Goal: Information Seeking & Learning: Compare options

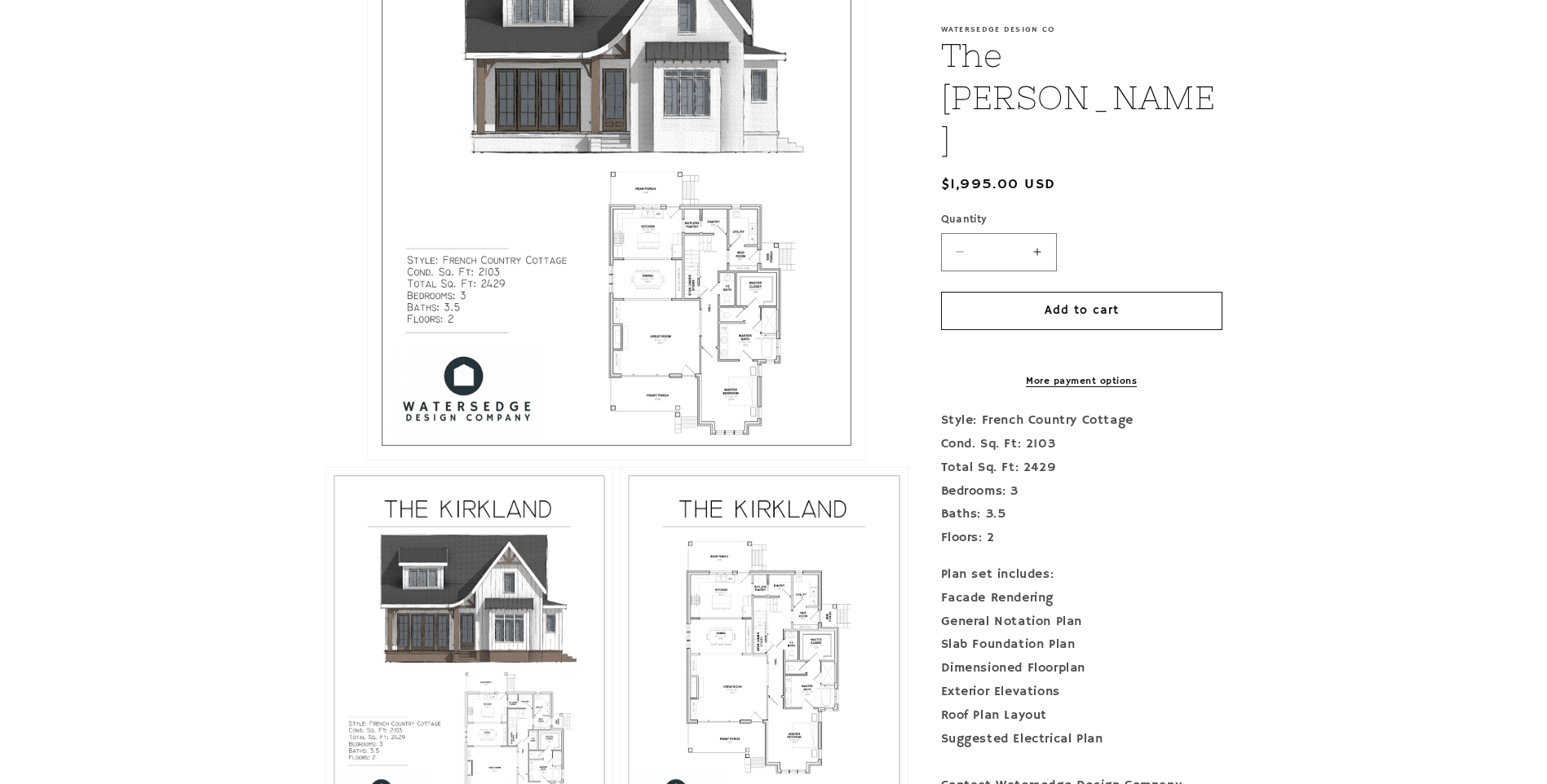
scroll to position [652, 0]
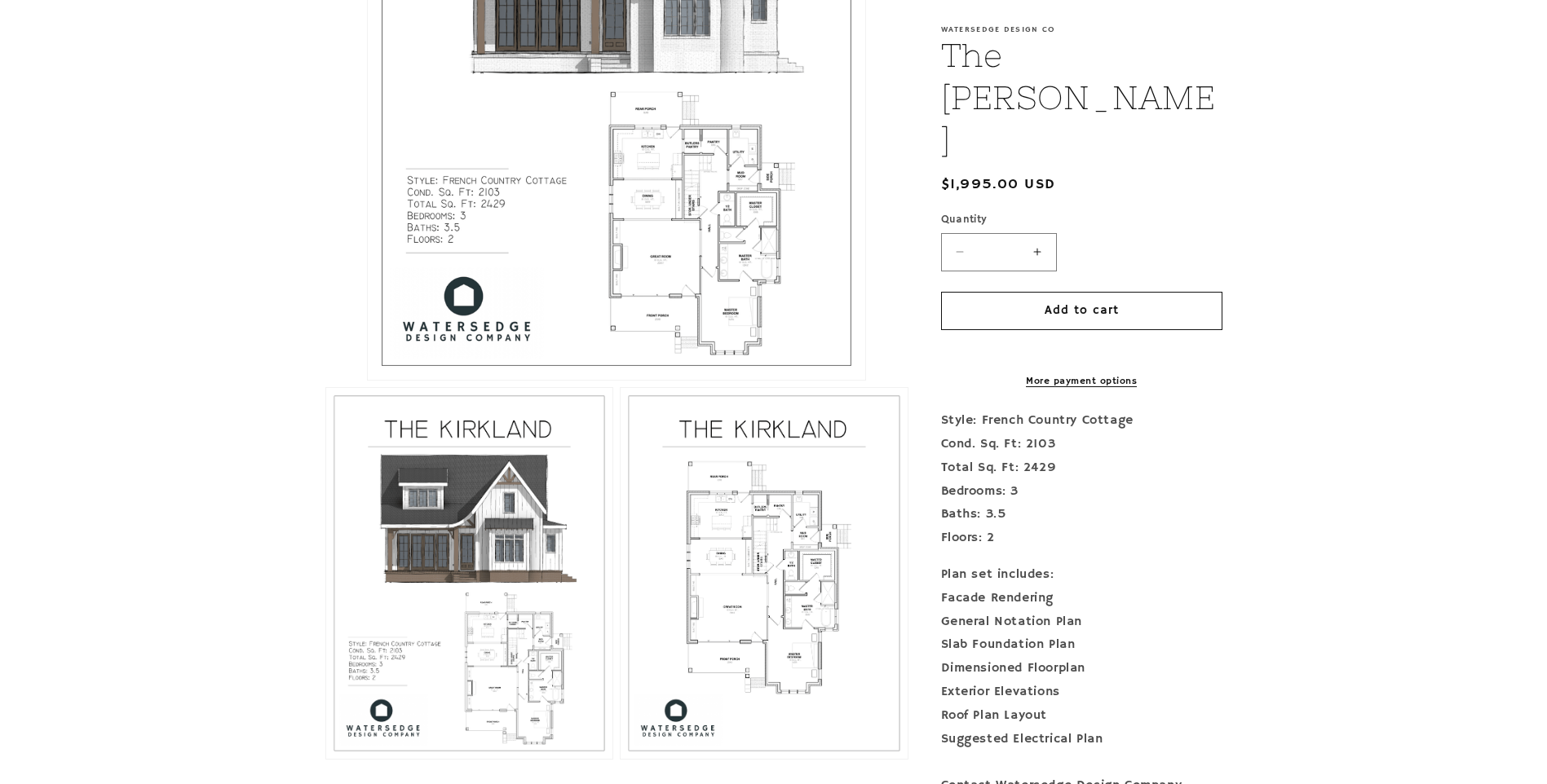
click at [621, 759] on button "Open media 3 in modal" at bounding box center [621, 759] width 0 height 0
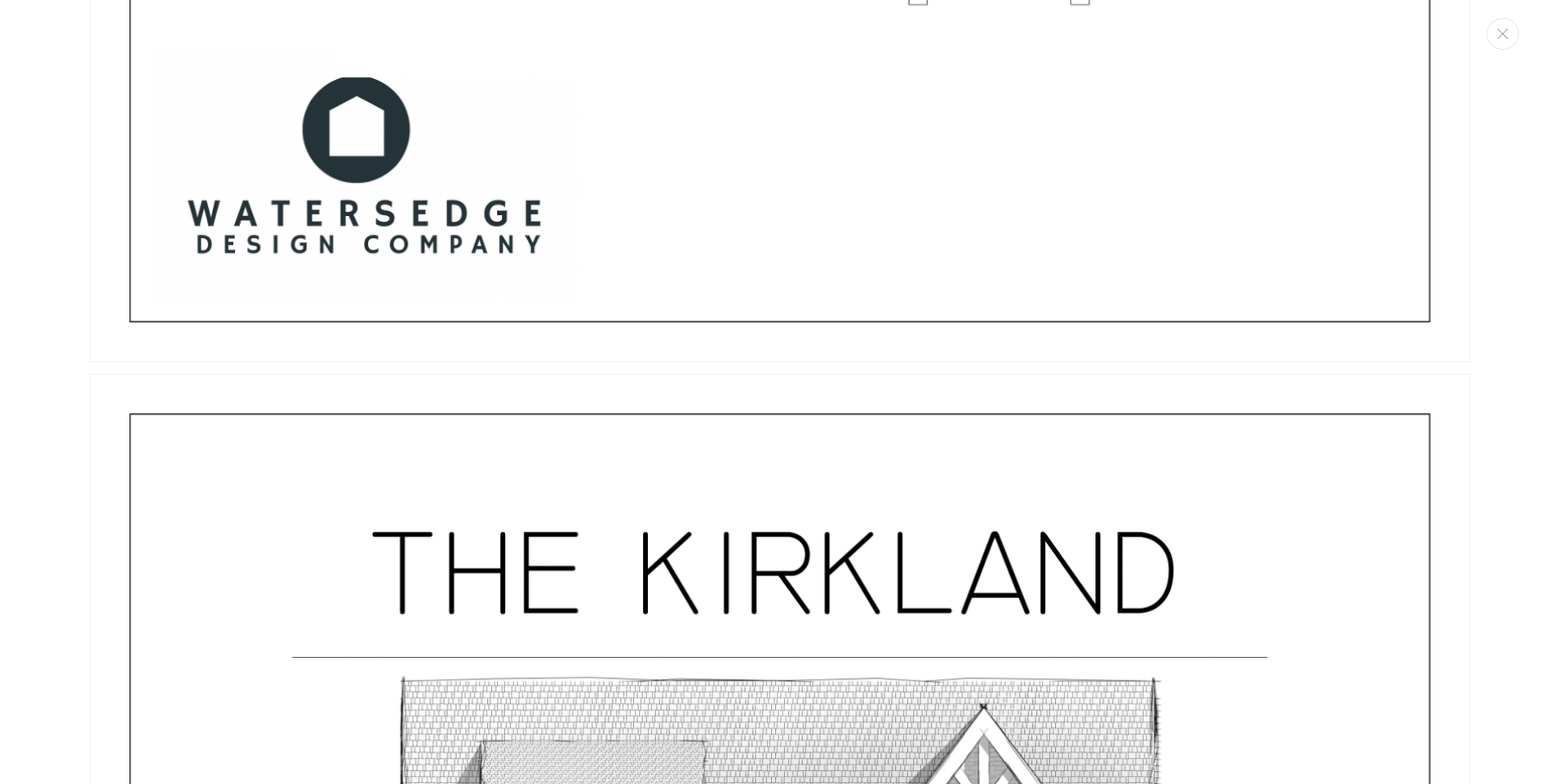
scroll to position [6658, 0]
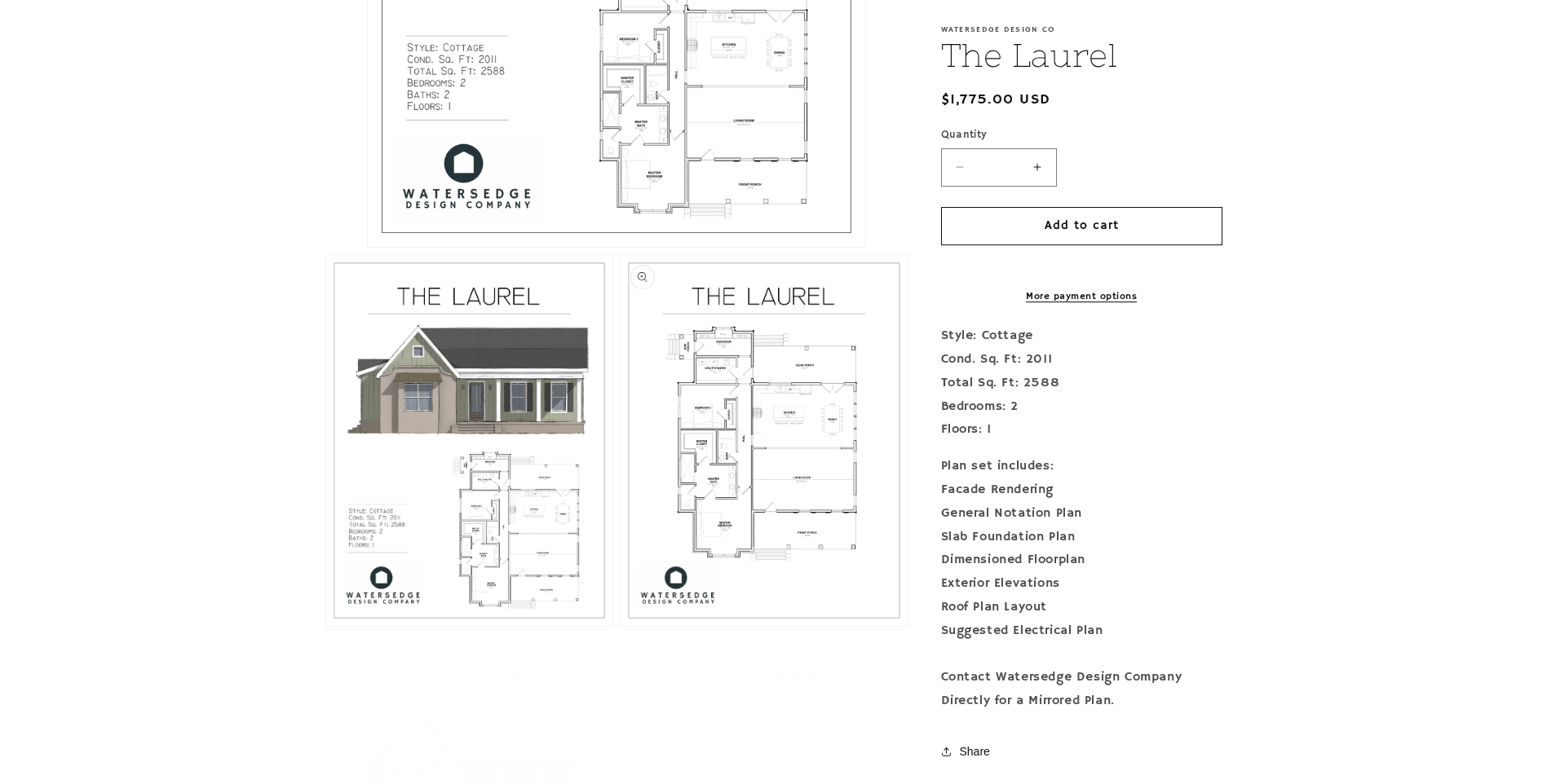
scroll to position [816, 0]
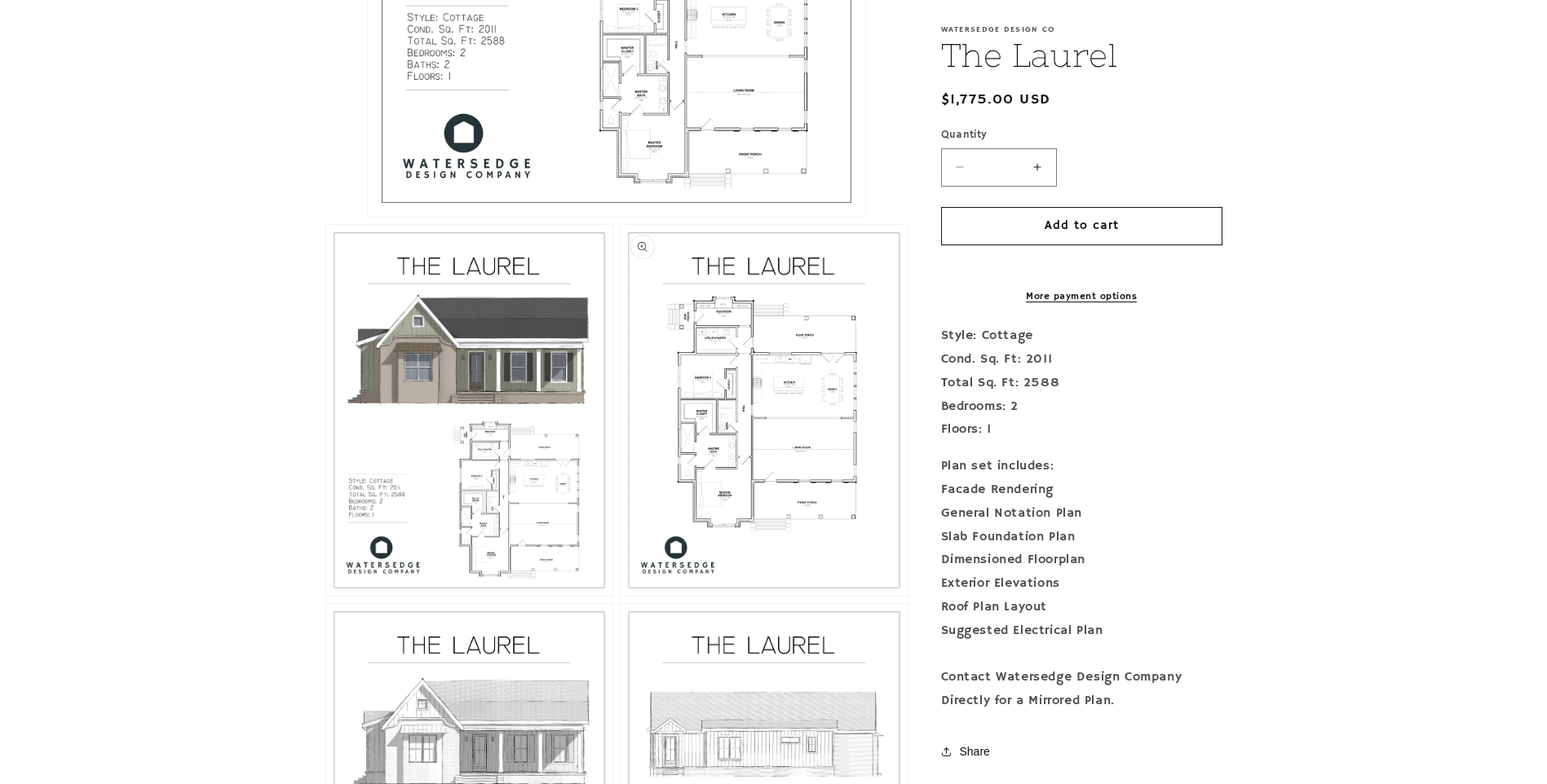
click at [621, 596] on button "Open media 3 in modal" at bounding box center [621, 596] width 0 height 0
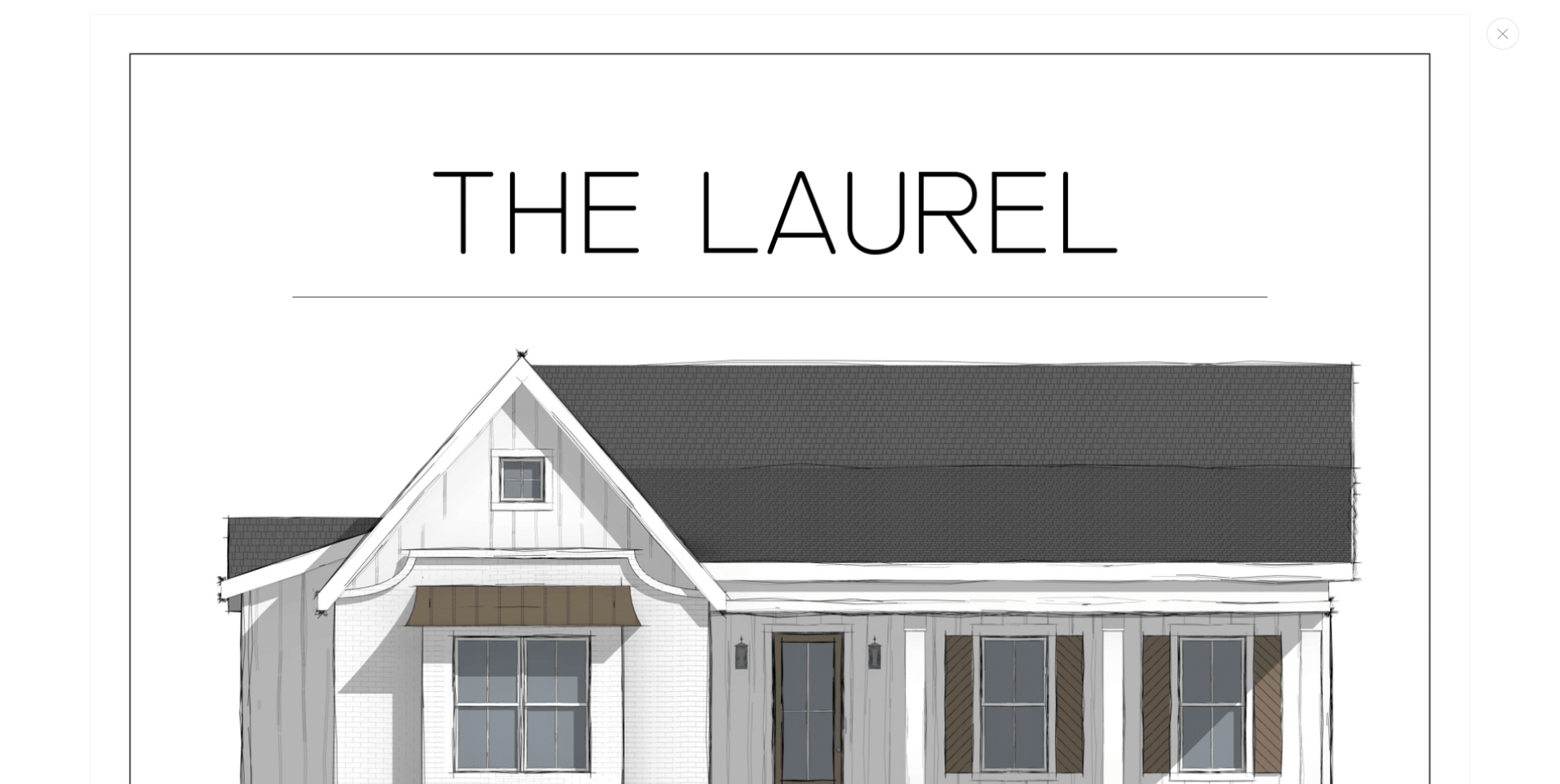
scroll to position [0, 0]
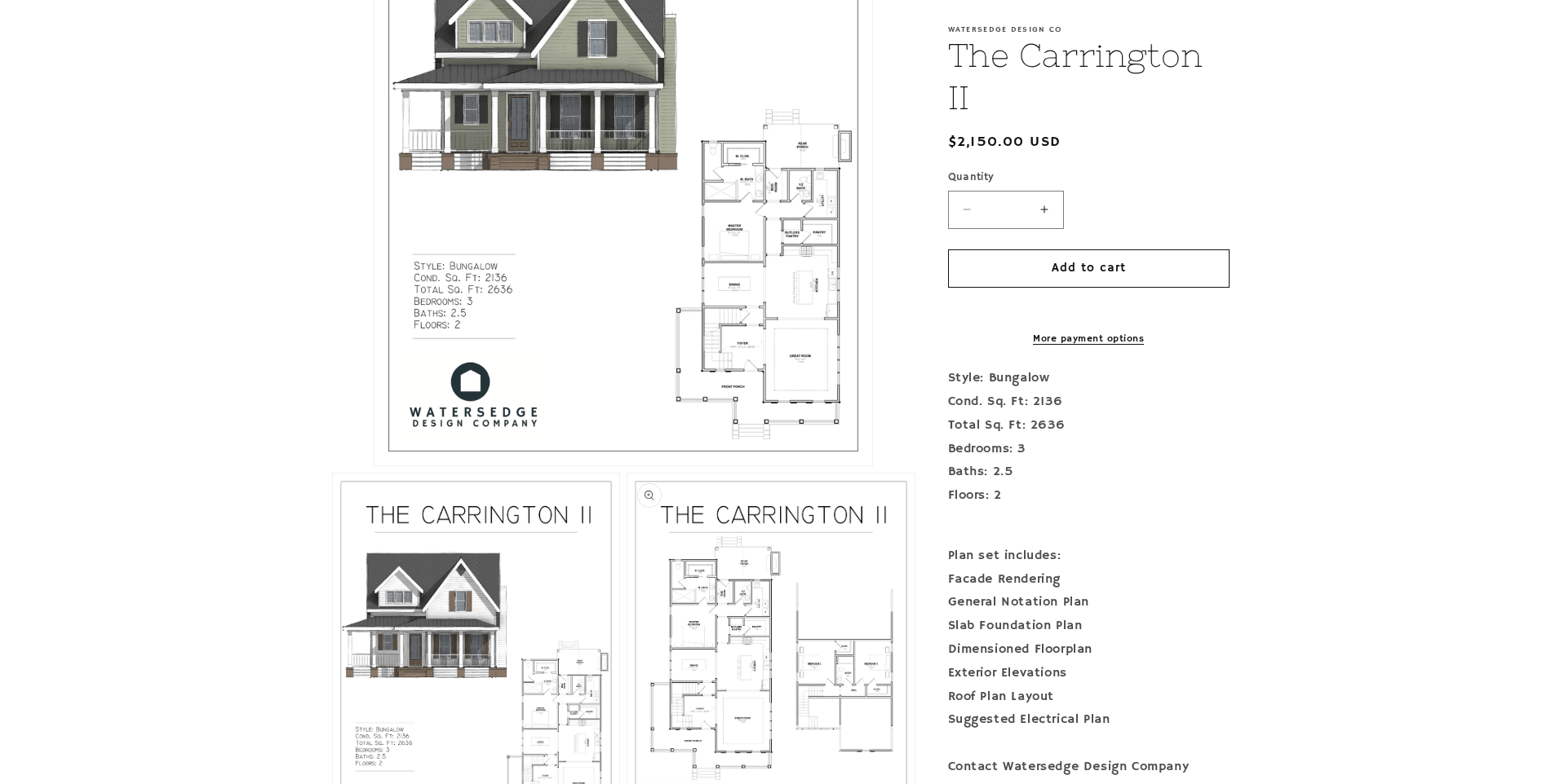
scroll to position [571, 0]
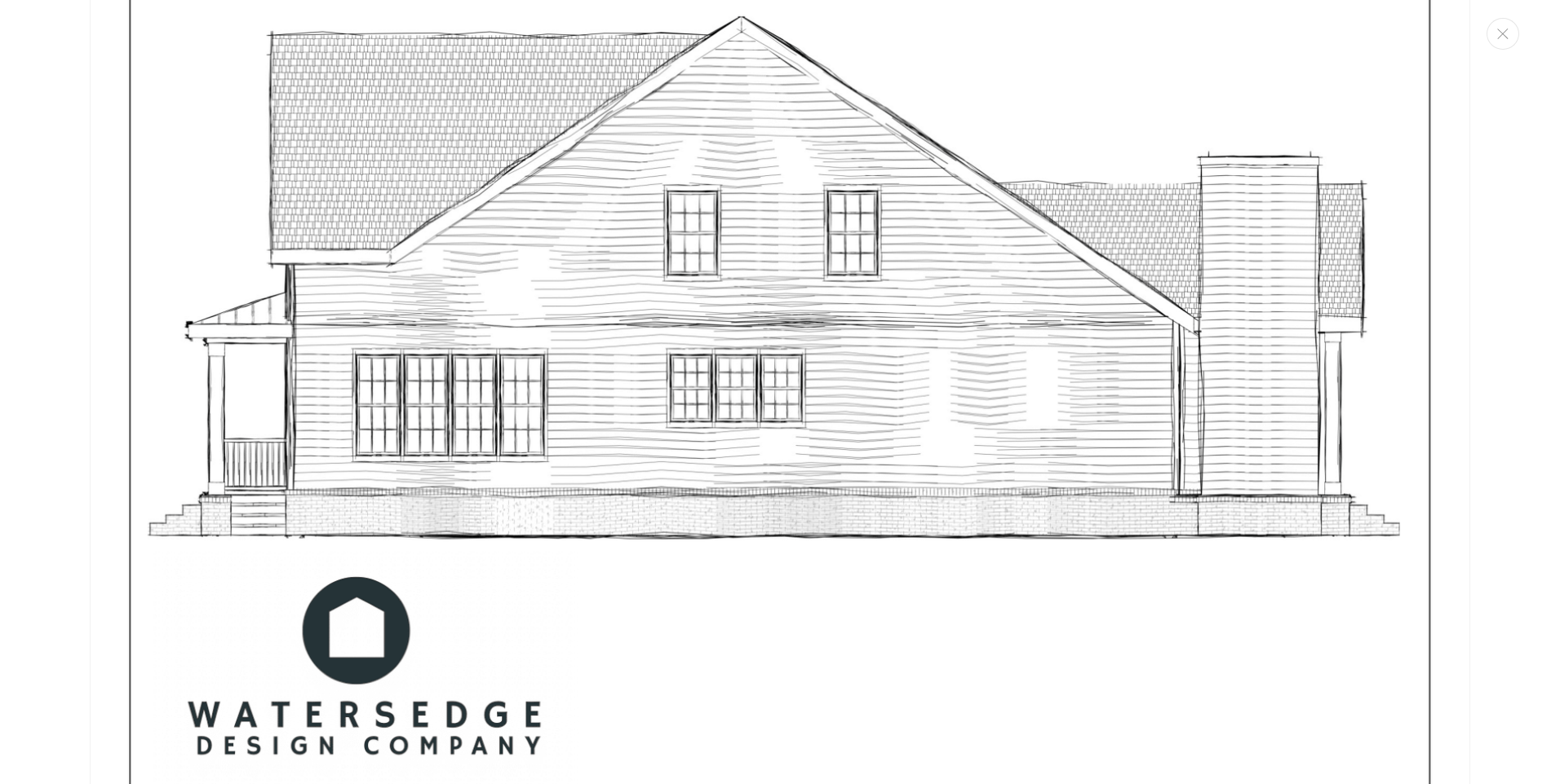
scroll to position [8139, 0]
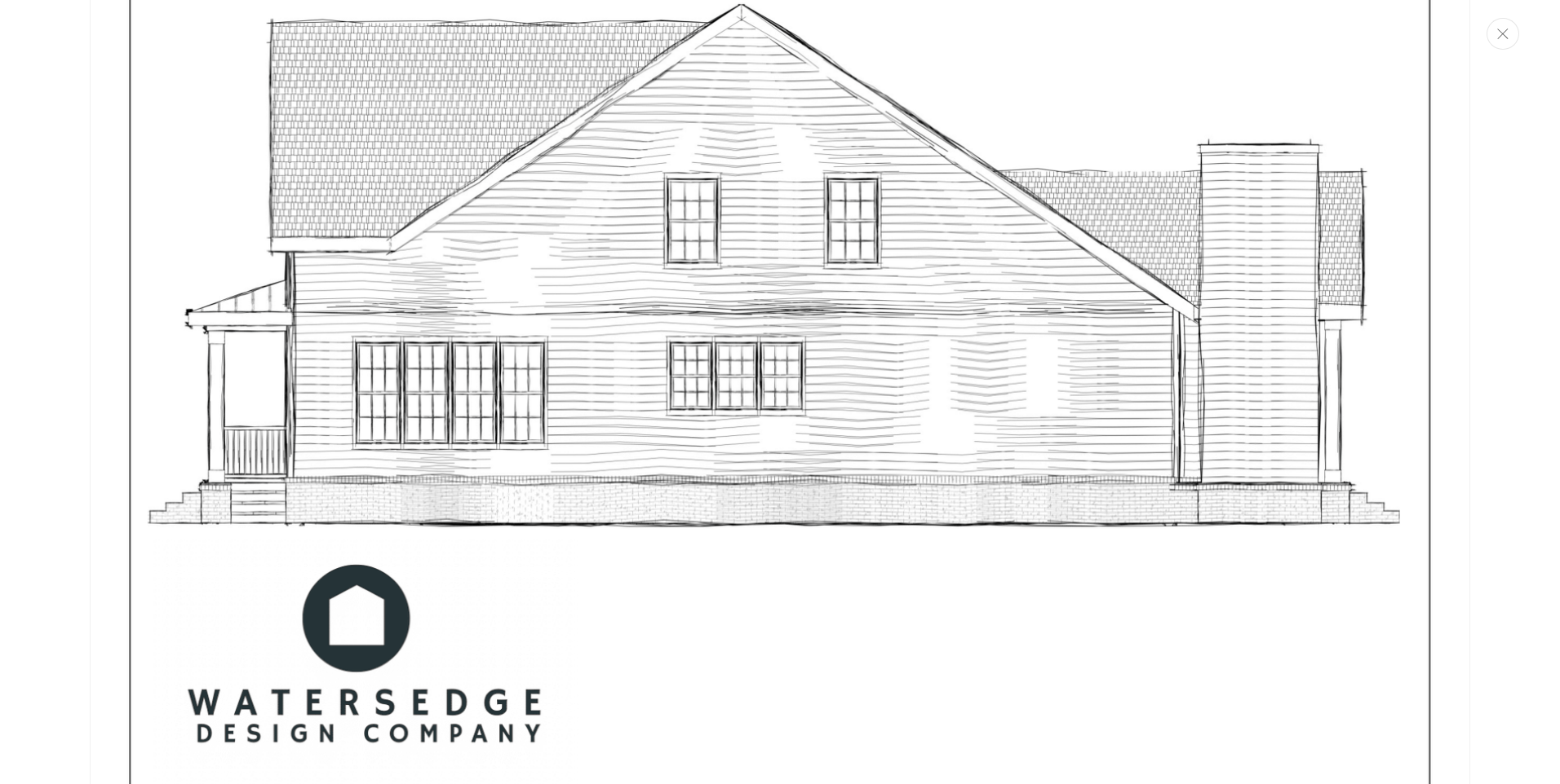
click at [1497, 25] on button "Close" at bounding box center [1502, 33] width 32 height 32
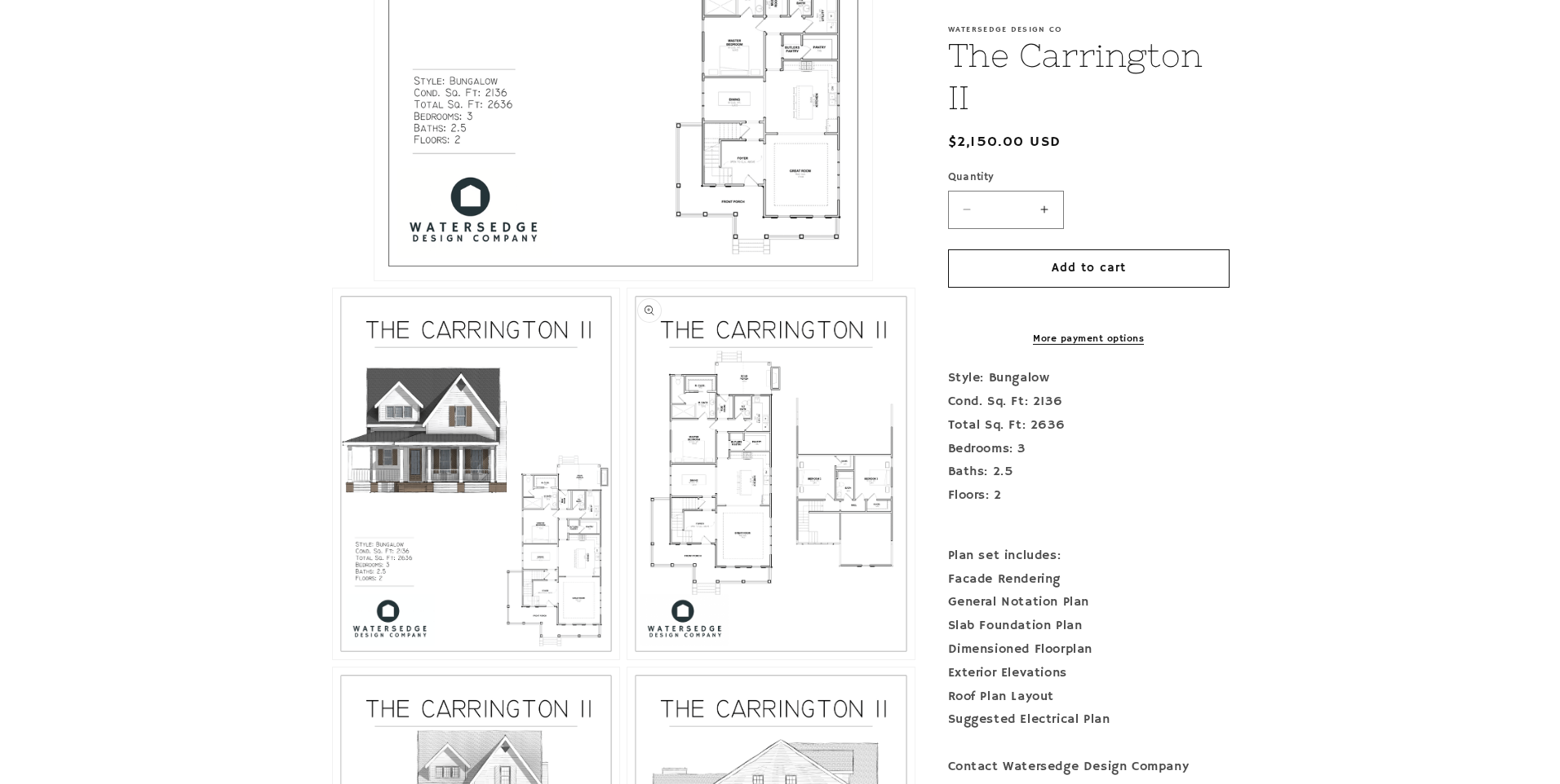
scroll to position [694, 0]
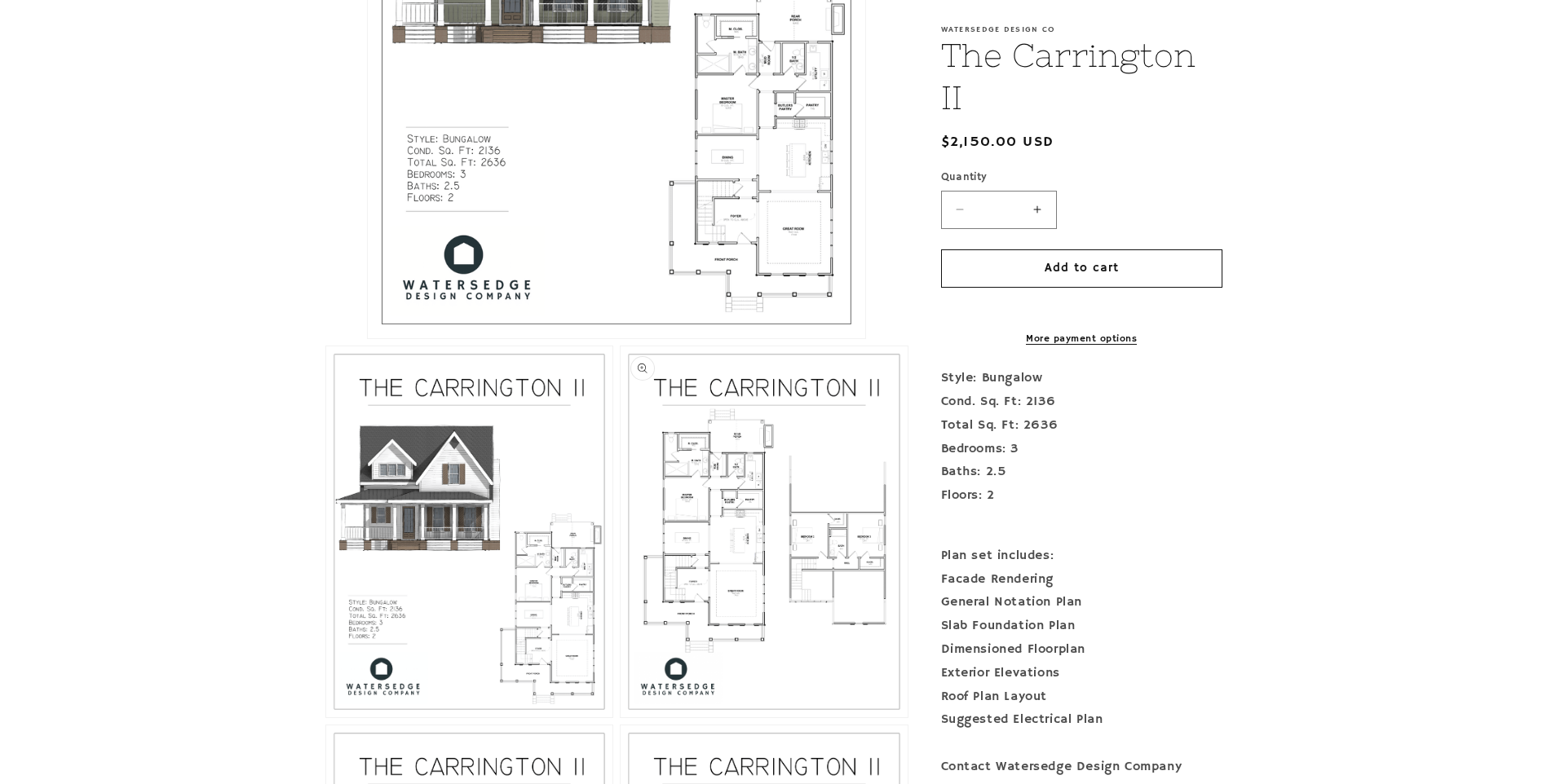
click at [621, 717] on button "Open media 3 in modal" at bounding box center [621, 717] width 0 height 0
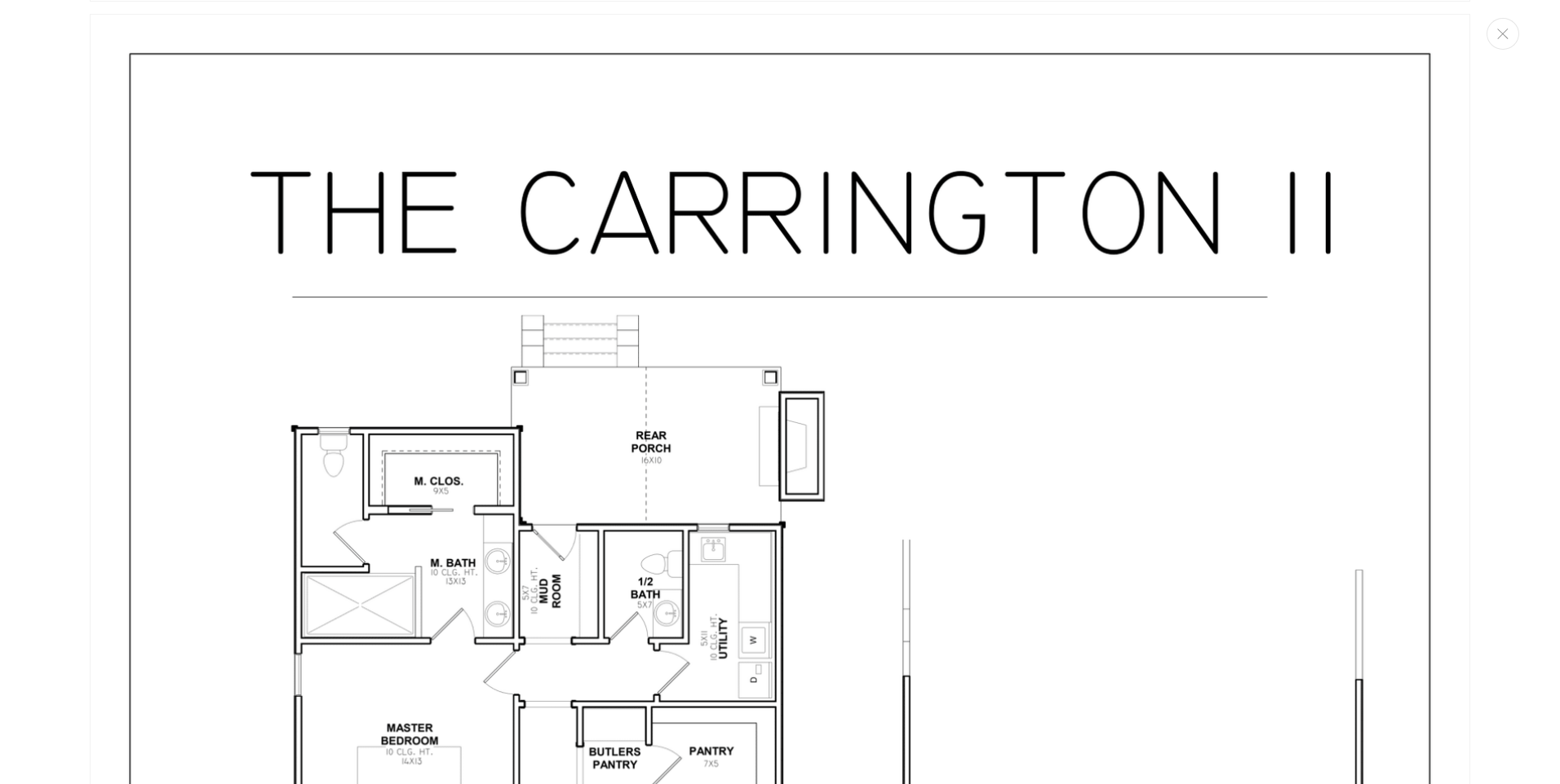
scroll to position [3416, 0]
